Goal: Navigation & Orientation: Find specific page/section

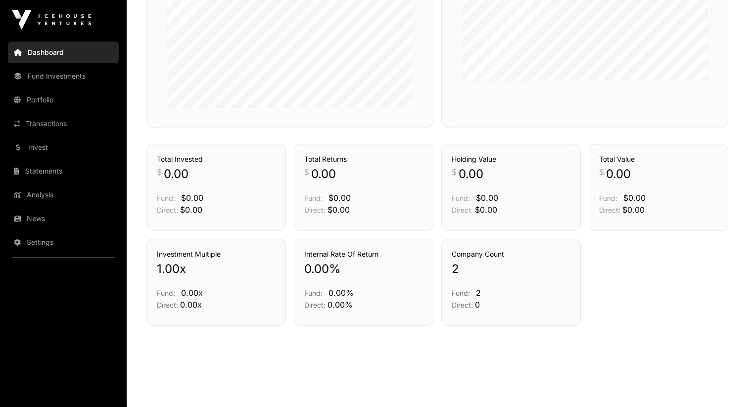
scroll to position [344, 0]
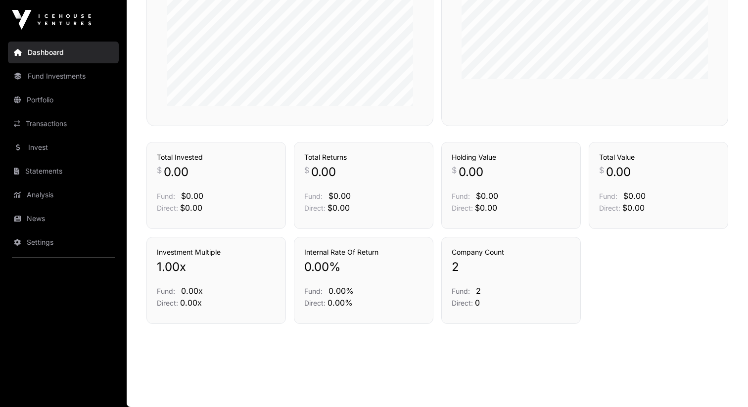
click at [46, 107] on link "Portfolio" at bounding box center [63, 100] width 111 height 22
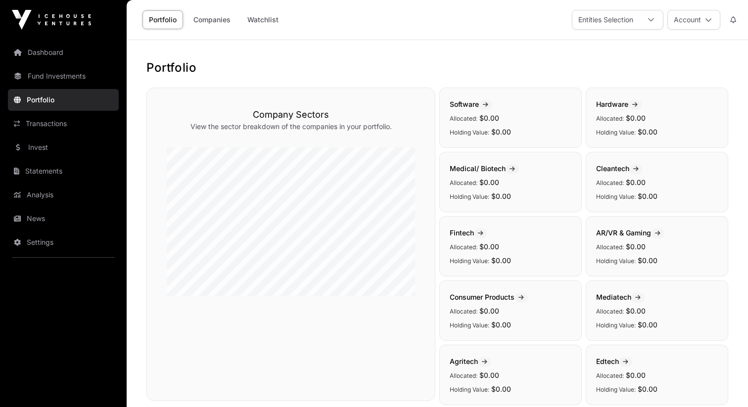
click at [49, 72] on link "Fund Investments" at bounding box center [63, 76] width 111 height 22
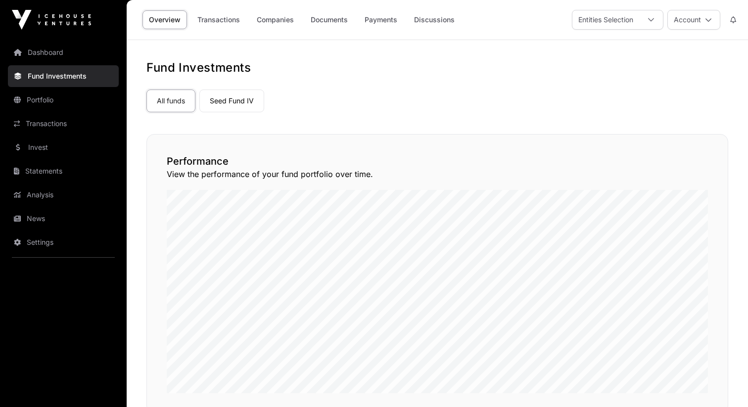
click at [47, 203] on link "Analysis" at bounding box center [63, 195] width 111 height 22
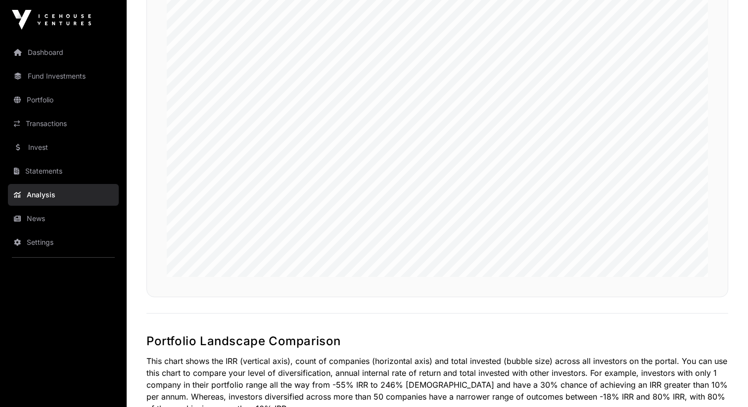
scroll to position [118, 0]
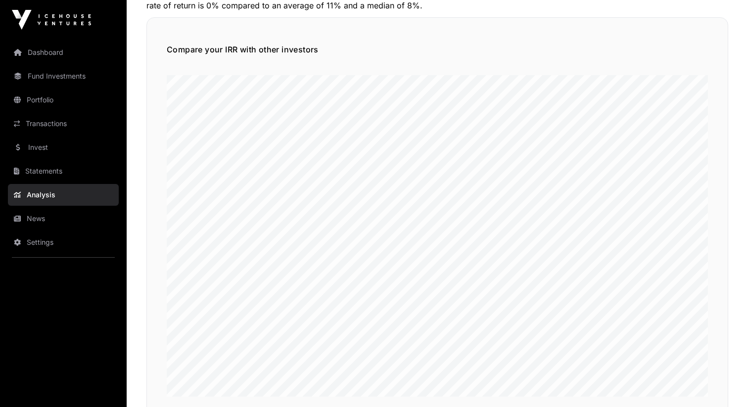
click at [61, 207] on nav "Dashboard Fund Investments Portfolio Transactions Invest Statements Analysis Ne…" at bounding box center [63, 219] width 127 height 359
click at [45, 218] on link "News" at bounding box center [63, 219] width 111 height 22
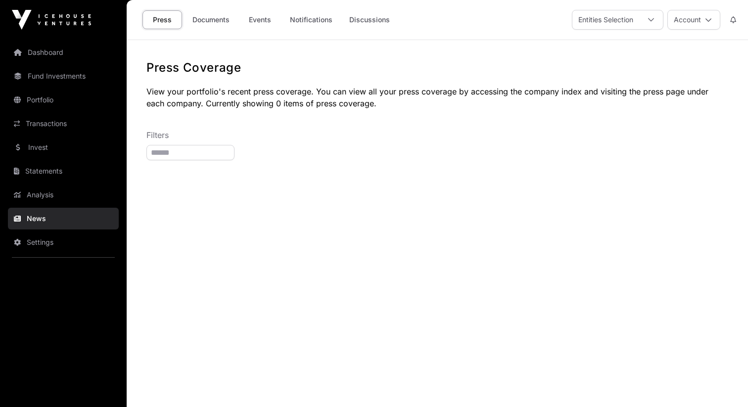
click at [203, 24] on link "Documents" at bounding box center [211, 19] width 50 height 19
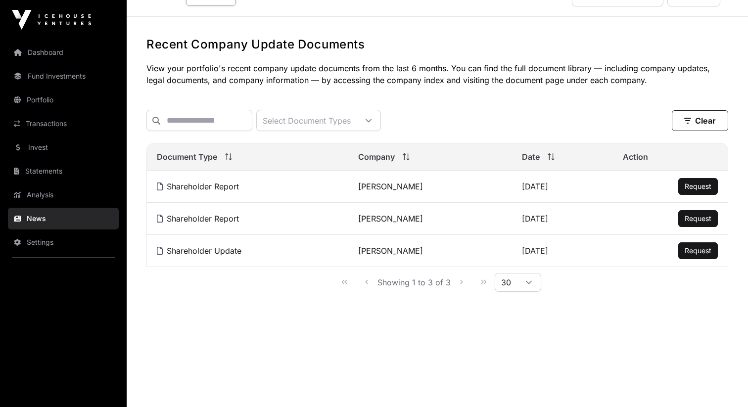
scroll to position [24, 0]
click at [204, 190] on link "Shareholder Report" at bounding box center [198, 185] width 82 height 10
